Goal: Task Accomplishment & Management: Complete application form

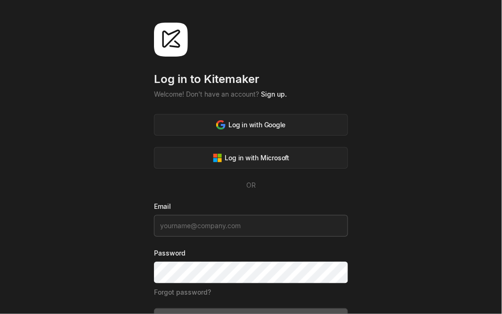
click at [221, 230] on input at bounding box center [251, 226] width 194 height 22
click at [244, 120] on div "Log in with Google" at bounding box center [250, 125] width 69 height 10
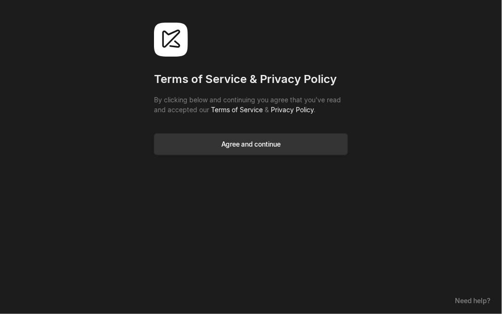
click at [265, 139] on div "Agree and continue" at bounding box center [250, 144] width 59 height 10
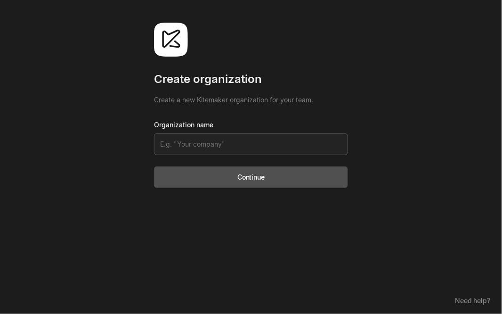
click at [255, 148] on input at bounding box center [251, 144] width 194 height 22
